Goal: Task Accomplishment & Management: Manage account settings

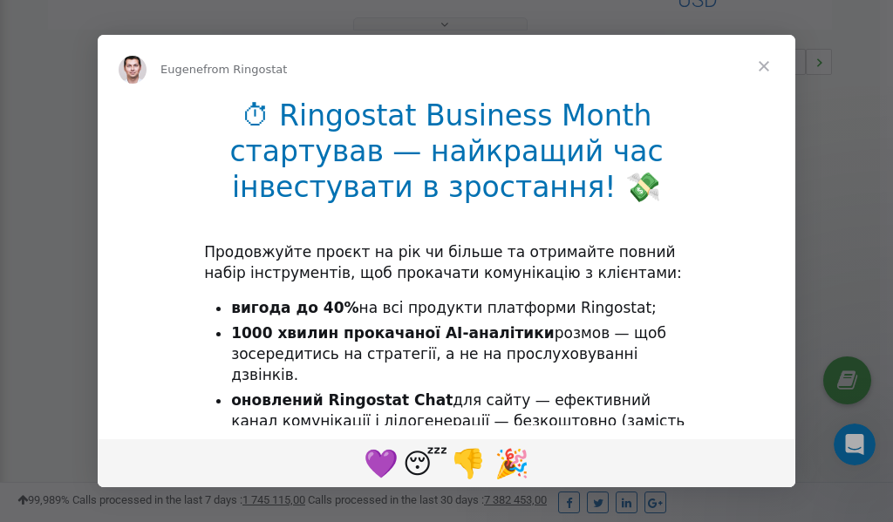
click at [767, 68] on span "Close" at bounding box center [764, 66] width 63 height 63
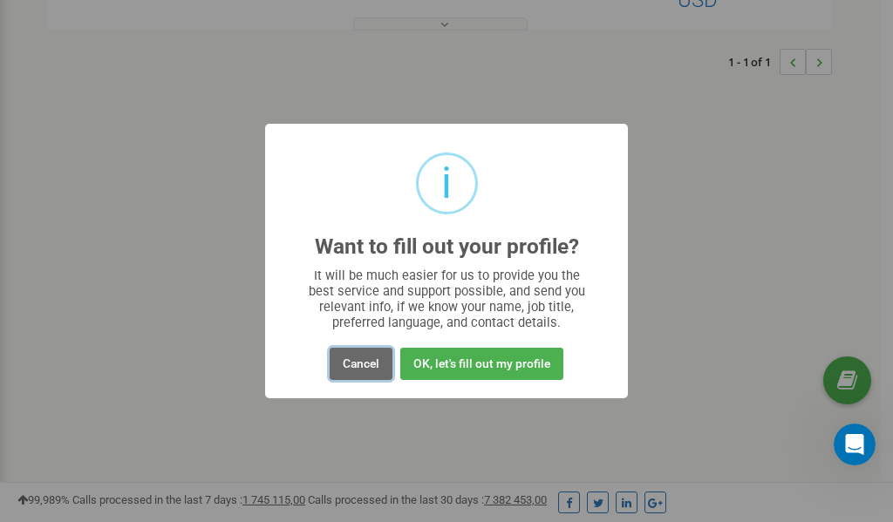
click at [369, 365] on button "Cancel" at bounding box center [361, 364] width 63 height 32
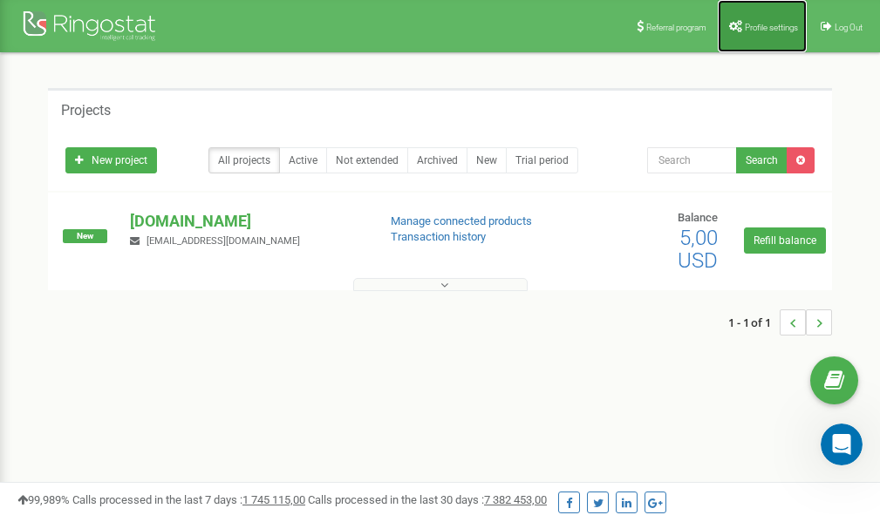
click at [758, 24] on span "Profile settings" at bounding box center [771, 28] width 53 height 10
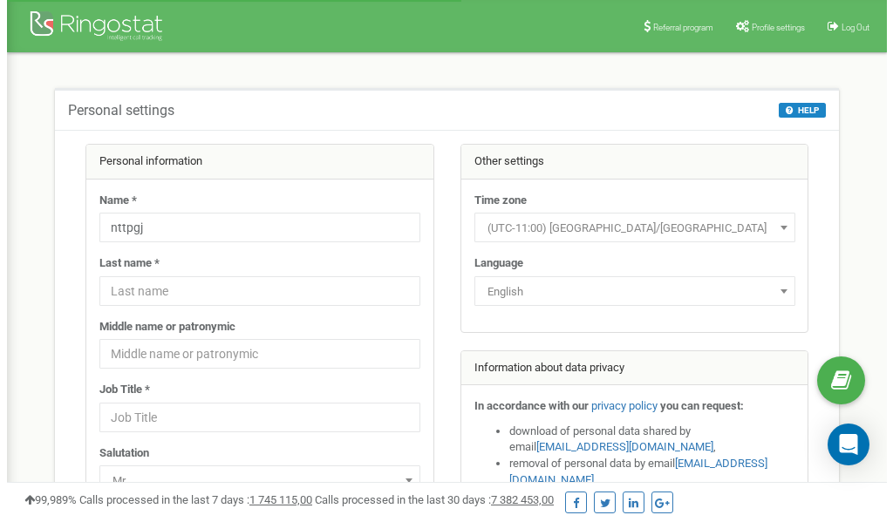
scroll to position [87, 0]
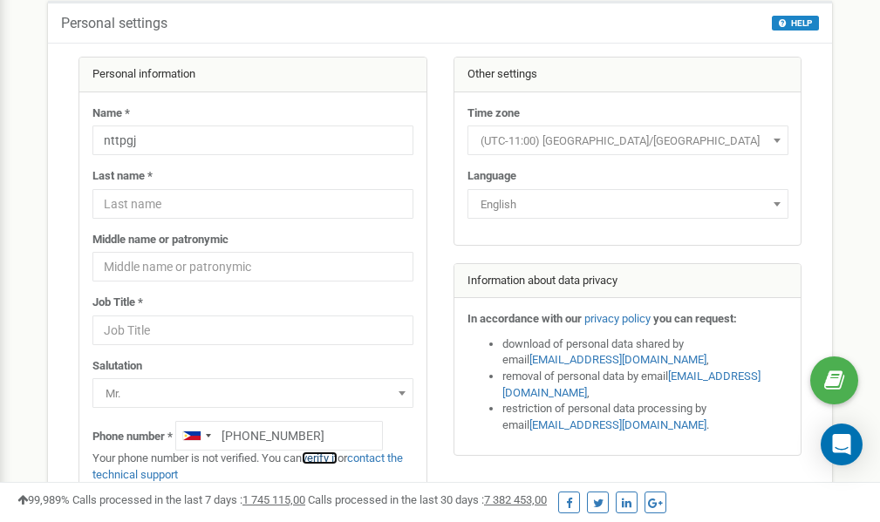
click at [332, 460] on link "verify it" at bounding box center [320, 458] width 36 height 13
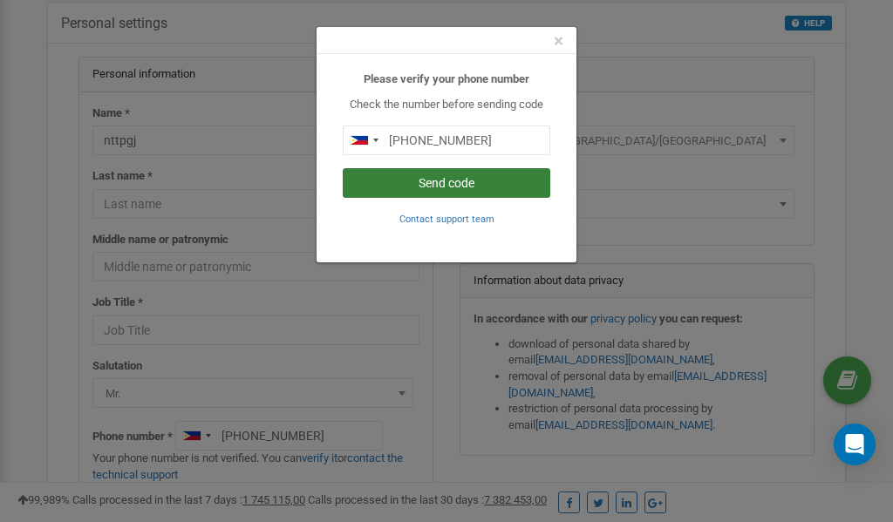
click at [450, 184] on button "Send code" at bounding box center [447, 183] width 208 height 30
